Goal: Information Seeking & Learning: Learn about a topic

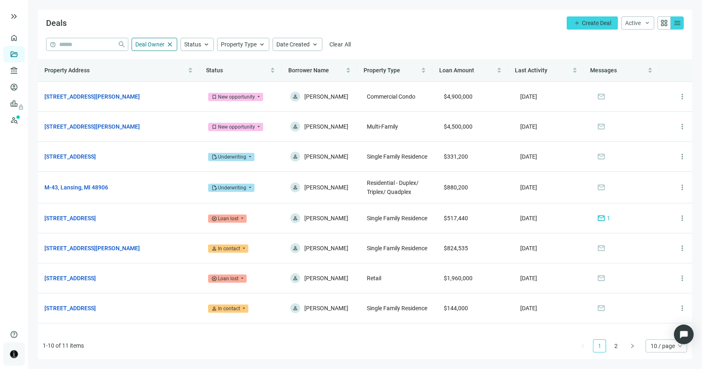
click at [14, 356] on img at bounding box center [13, 354] width 7 height 7
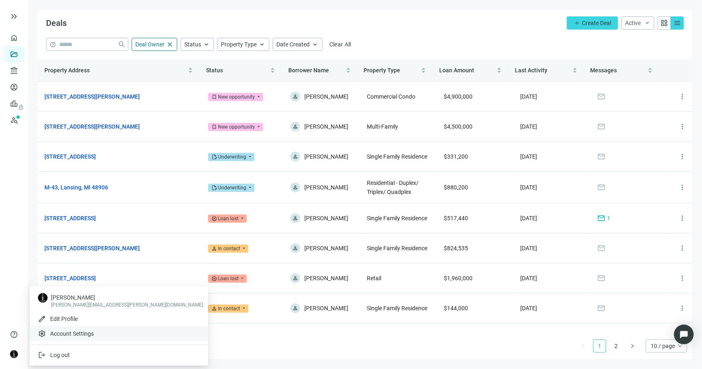
click at [81, 332] on span "Account Settings" at bounding box center [72, 334] width 44 height 8
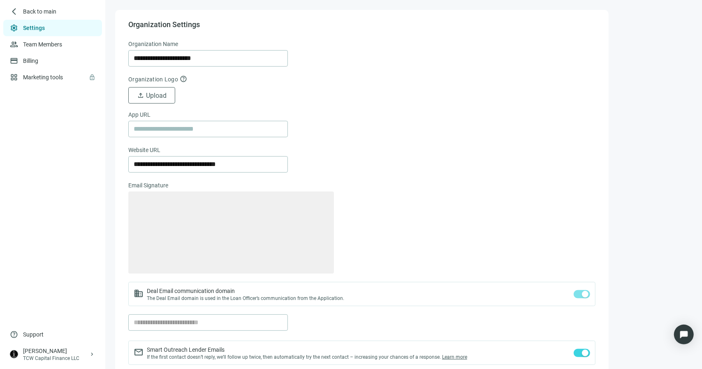
type textarea "**********"
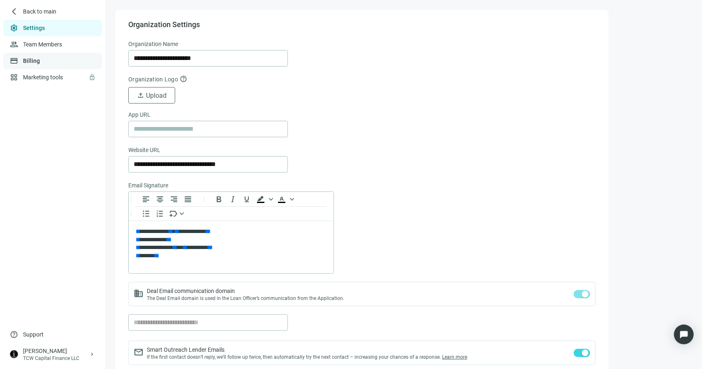
click at [26, 63] on link "Billing" at bounding box center [31, 61] width 17 height 7
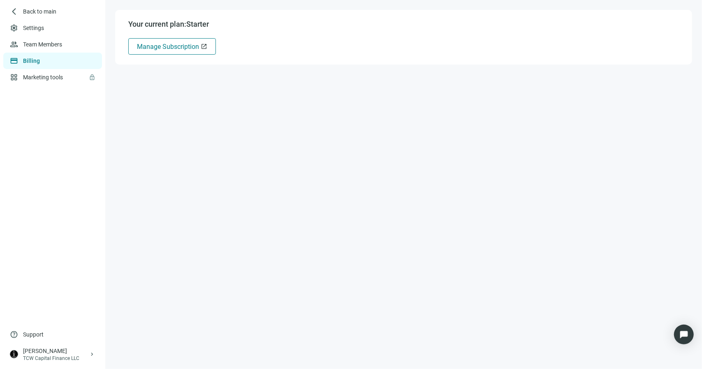
click at [149, 51] on button "Manage Subscription open_in_new" at bounding box center [172, 46] width 88 height 16
click at [33, 11] on span "Back to main" at bounding box center [40, 11] width 34 height 8
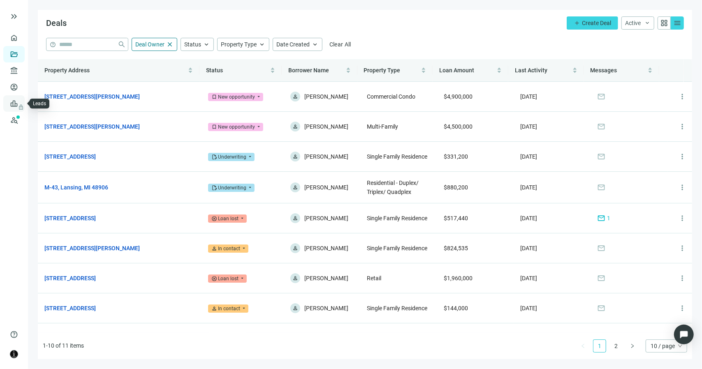
click at [14, 105] on span "lock" at bounding box center [15, 103] width 7 height 7
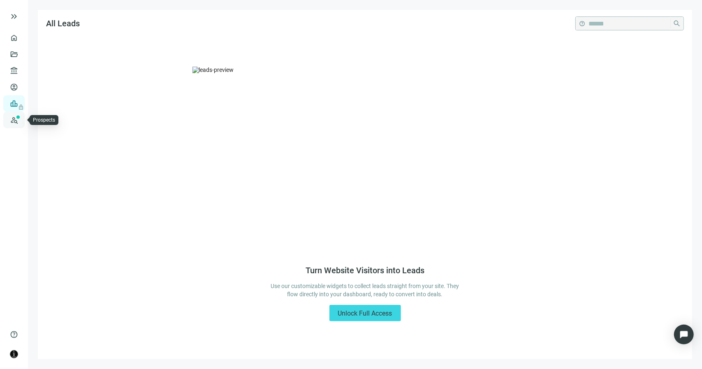
click at [21, 120] on link "Prospects New" at bounding box center [34, 120] width 26 height 16
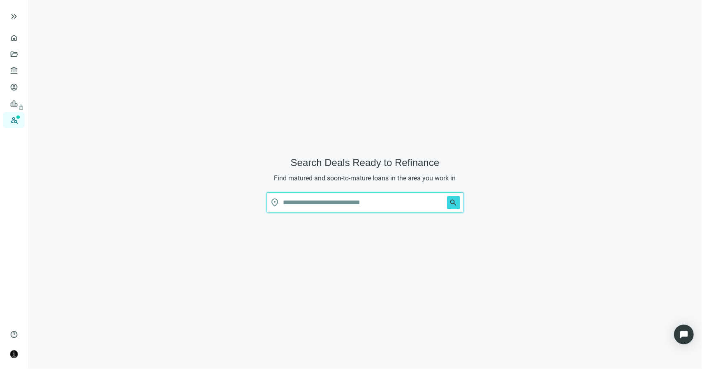
click at [324, 205] on input "text" at bounding box center [363, 203] width 160 height 20
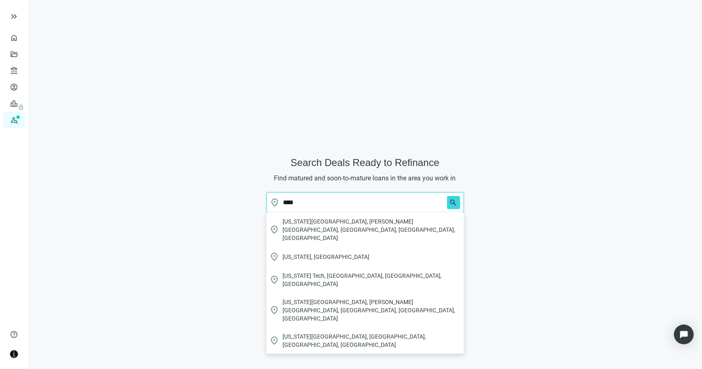
drag, startPoint x: 299, startPoint y: 202, endPoint x: 281, endPoint y: 202, distance: 17.7
click at [281, 202] on span "place **** search" at bounding box center [365, 203] width 197 height 21
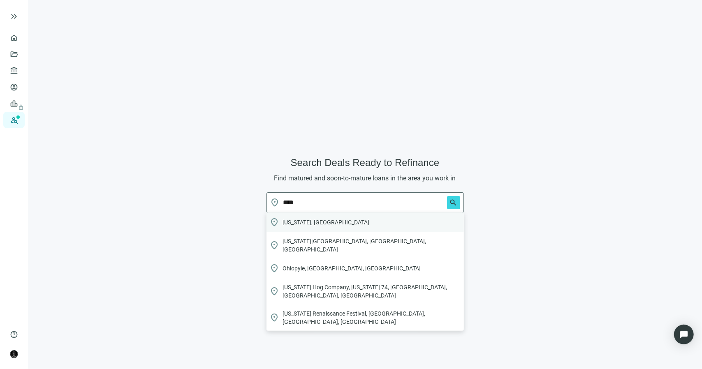
click at [298, 223] on span "[US_STATE], [GEOGRAPHIC_DATA]" at bounding box center [326, 222] width 87 height 8
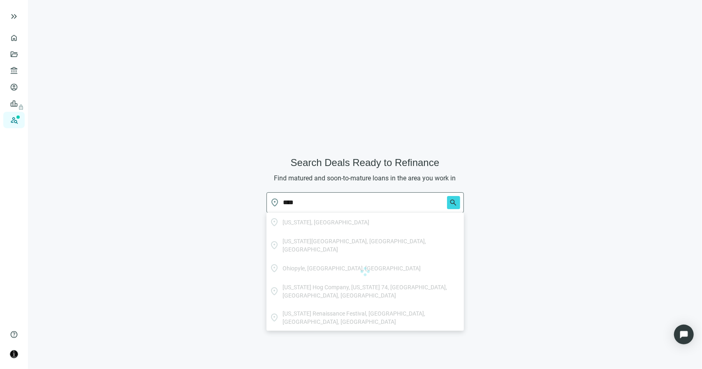
type input "*********"
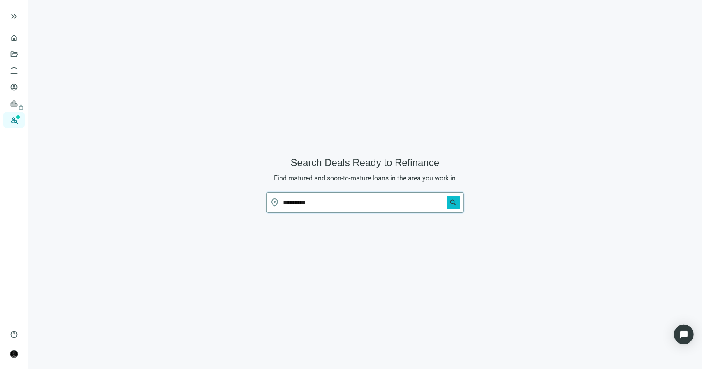
click at [457, 207] on span "search" at bounding box center [454, 203] width 8 height 8
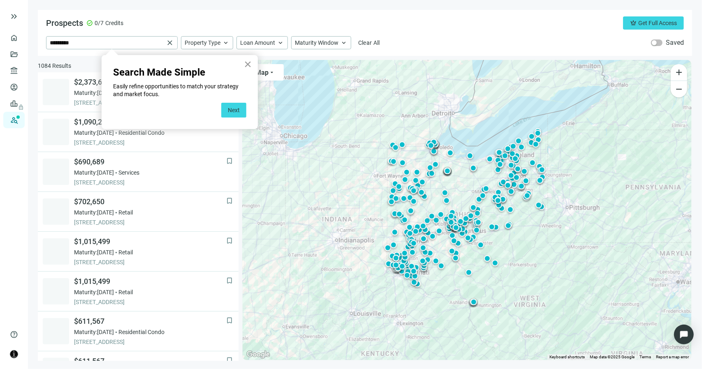
click at [248, 63] on button "×" at bounding box center [248, 64] width 8 height 13
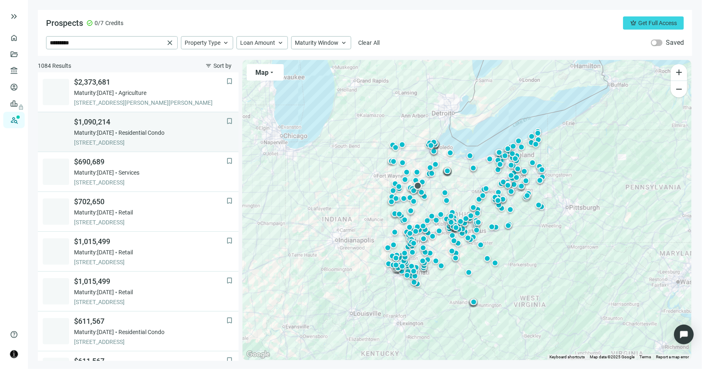
click at [172, 139] on span "[STREET_ADDRESS]" at bounding box center [150, 143] width 152 height 8
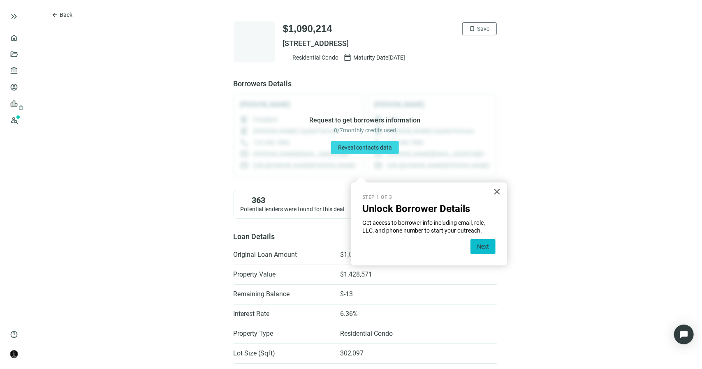
click at [483, 244] on button "Next" at bounding box center [483, 246] width 25 height 15
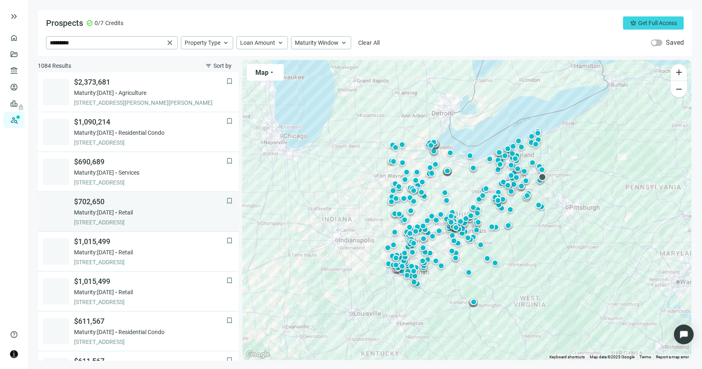
click at [183, 209] on div "Maturity: [DATE] Retail" at bounding box center [150, 213] width 152 height 8
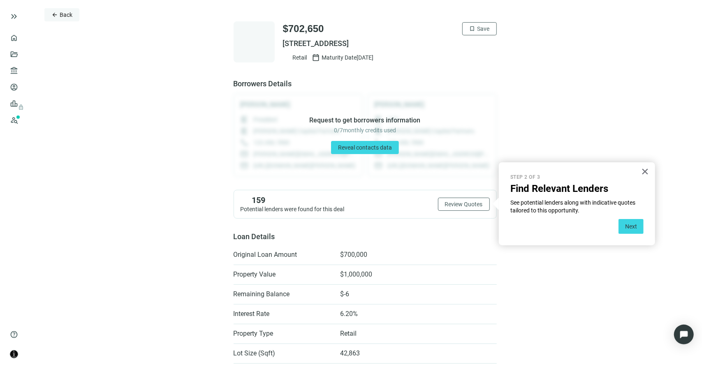
click at [63, 16] on span "Back" at bounding box center [66, 15] width 13 height 7
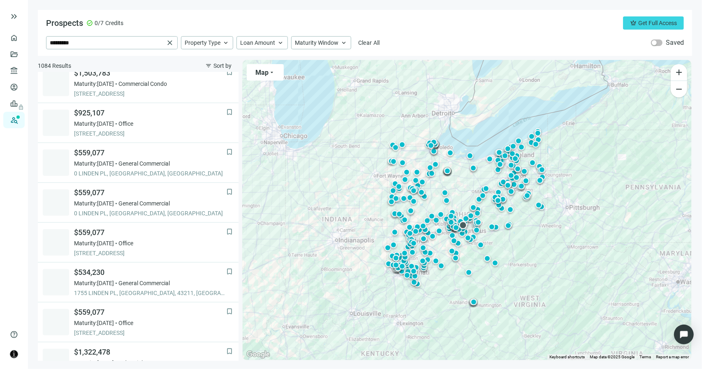
scroll to position [448, 0]
click at [650, 20] on span "Get Full Access" at bounding box center [658, 23] width 39 height 7
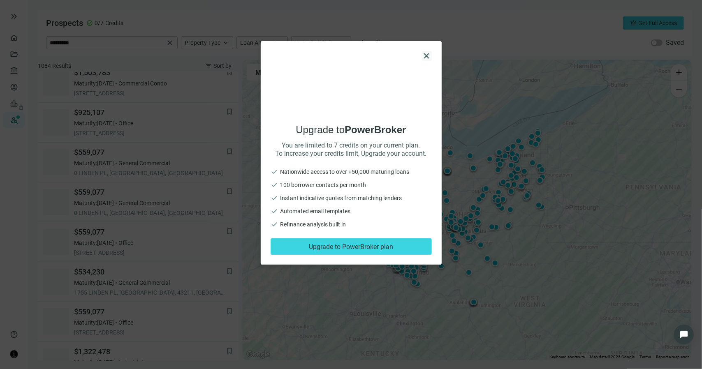
click at [429, 56] on span "close" at bounding box center [427, 56] width 10 height 10
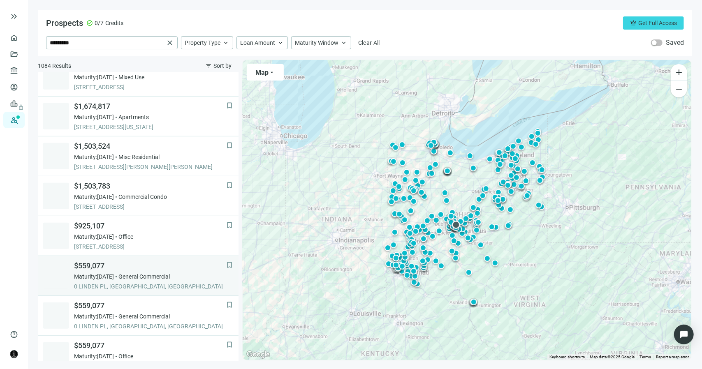
scroll to position [325, 0]
